Goal: Task Accomplishment & Management: Manage account settings

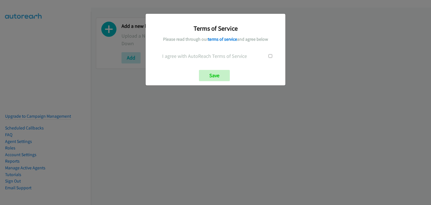
click at [268, 55] on div at bounding box center [270, 56] width 22 height 8
click at [270, 54] on input "checkbox" at bounding box center [271, 56] width 4 height 4
checkbox input "true"
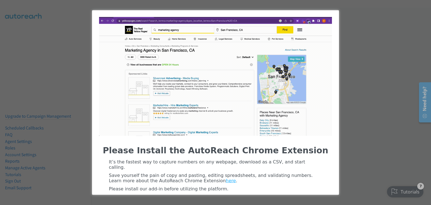
click at [345, 17] on div "Please Install the AutoReach Chrome Extension It’s the fastest way to capture n…" at bounding box center [215, 102] width 431 height 205
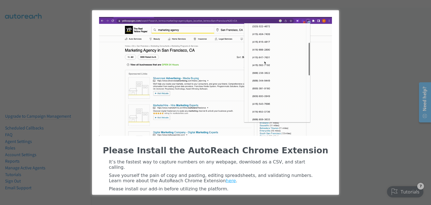
click at [357, 37] on div "Please Install the AutoReach Chrome Extension It’s the fastest way to capture n…" at bounding box center [215, 102] width 431 height 205
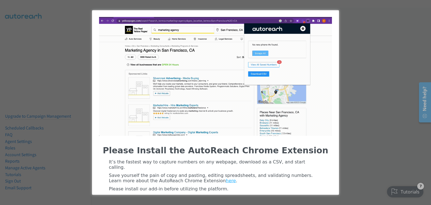
click at [78, 48] on div "Please Install the AutoReach Chrome Extension It’s the fastest way to capture n…" at bounding box center [215, 102] width 431 height 205
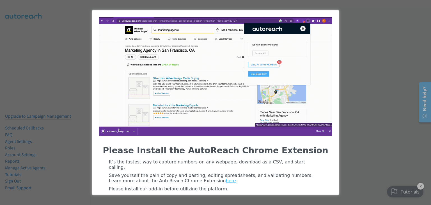
click at [348, 69] on div "Please Install the AutoReach Chrome Extension It’s the fastest way to capture n…" at bounding box center [215, 102] width 431 height 205
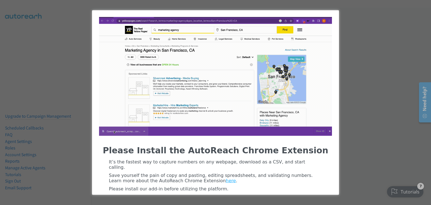
scroll to position [28, 0]
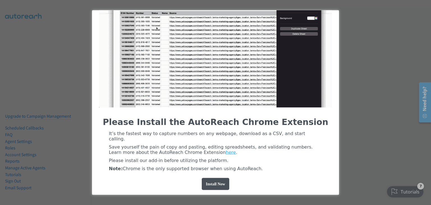
click at [0, 8] on div "Please Install the AutoReach Chrome Extension It’s the fastest way to capture n…" at bounding box center [215, 102] width 431 height 205
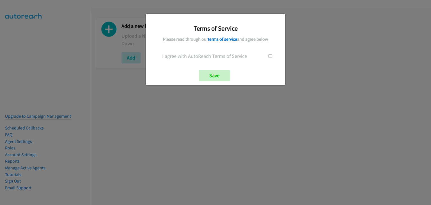
click at [274, 55] on div at bounding box center [270, 56] width 22 height 8
click at [270, 55] on input "checkbox" at bounding box center [271, 56] width 4 height 4
checkbox input "true"
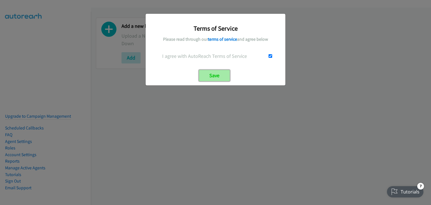
click at [209, 76] on input "Save" at bounding box center [214, 75] width 31 height 11
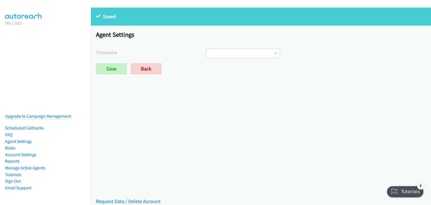
click at [243, 53] on span at bounding box center [243, 54] width 74 height 10
click at [168, 142] on div "Saved Saved Placeholder Agent Settings Timezone International Date Line West Am…" at bounding box center [261, 106] width 340 height 197
click at [19, 152] on link "Account Settings" at bounding box center [20, 154] width 31 height 5
